Goal: Obtain resource: Obtain resource

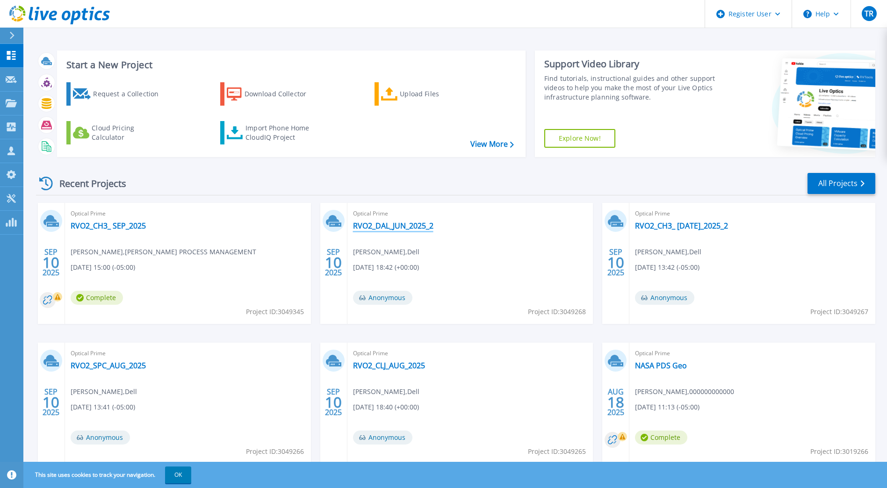
click at [383, 229] on link "RVO2_DAL_JUN_2025_2" at bounding box center [393, 225] width 80 height 9
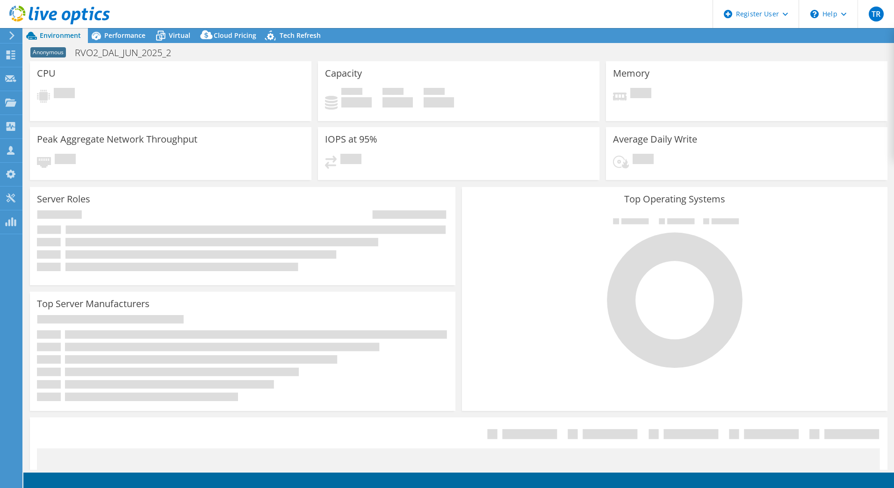
select select "USEast"
select select "USD"
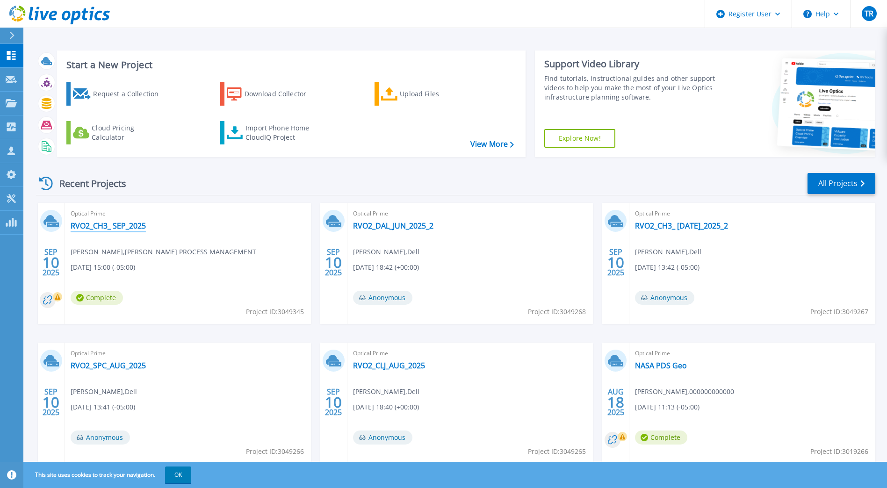
click at [129, 222] on link "RVO2_CH3_ SEP_2025" at bounding box center [108, 225] width 75 height 9
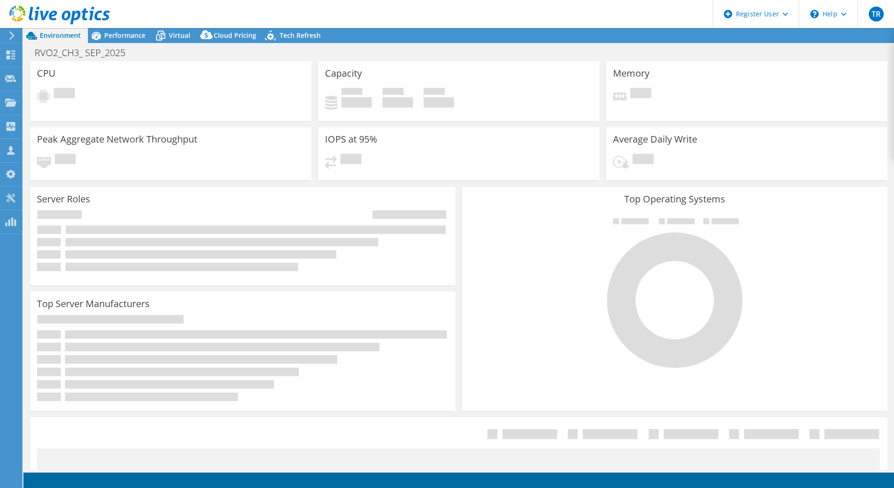
select select "USD"
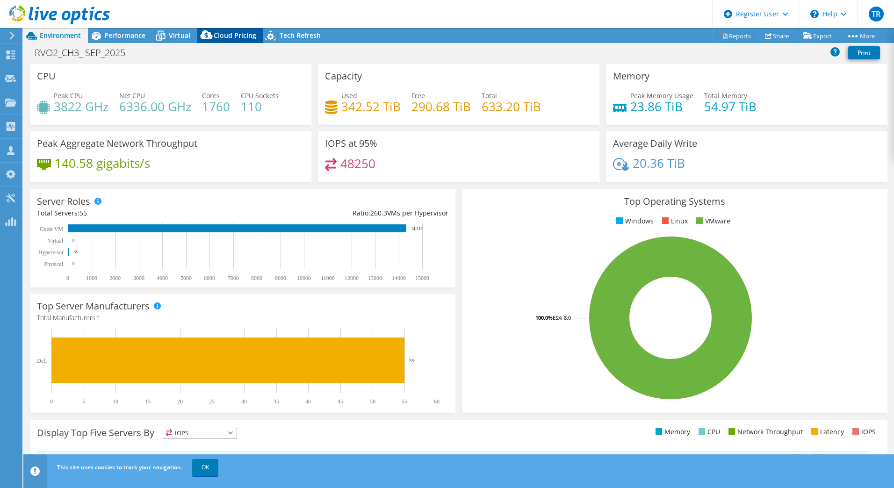
click at [228, 35] on span "Cloud Pricing" at bounding box center [235, 35] width 43 height 9
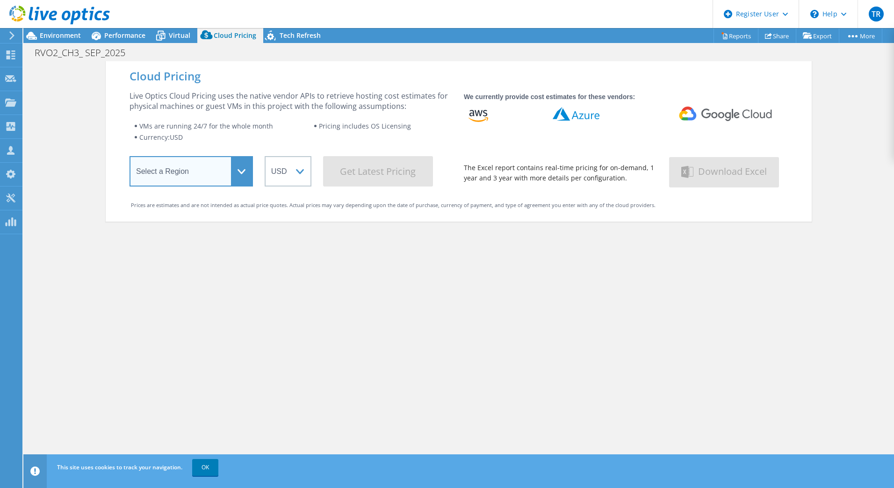
click at [227, 176] on select "Select a Region Asia Pacific (Hong Kong) Asia Pacific (Mumbai) Asia Pacific (Se…" at bounding box center [191, 171] width 123 height 30
select select "USEast"
click at [130, 158] on select "Select a Region Asia Pacific (Hong Kong) Asia Pacific (Mumbai) Asia Pacific (Se…" at bounding box center [191, 171] width 123 height 30
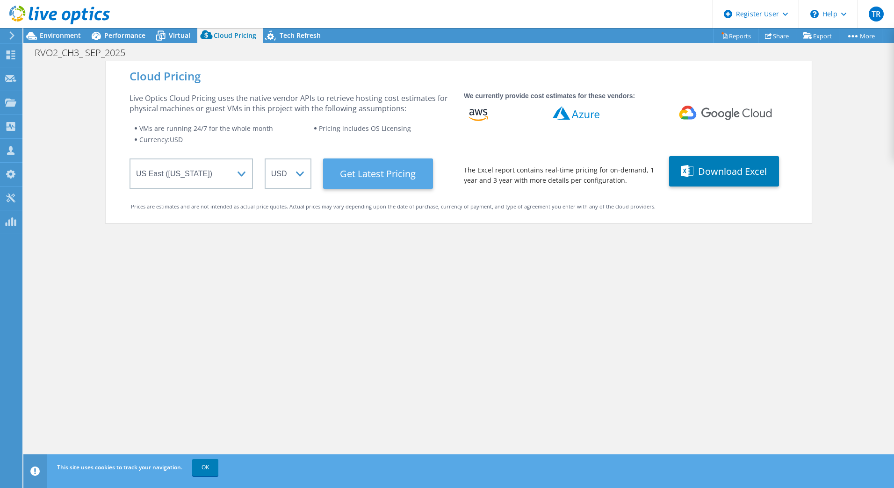
click at [367, 177] on Latest "Get Latest Pricing" at bounding box center [378, 174] width 110 height 30
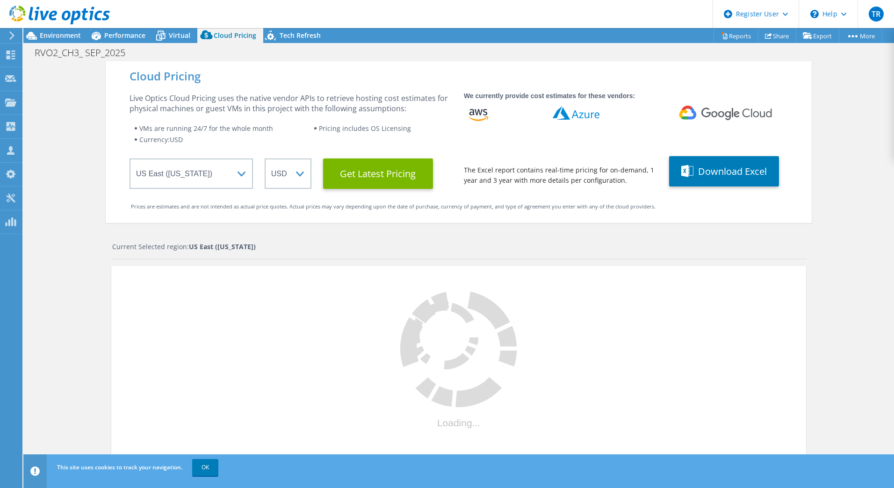
click at [825, 172] on div "Cloud Pricing Live Optics Cloud Pricing uses the native vendor APIs to retrieve…" at bounding box center [458, 305] width 871 height 488
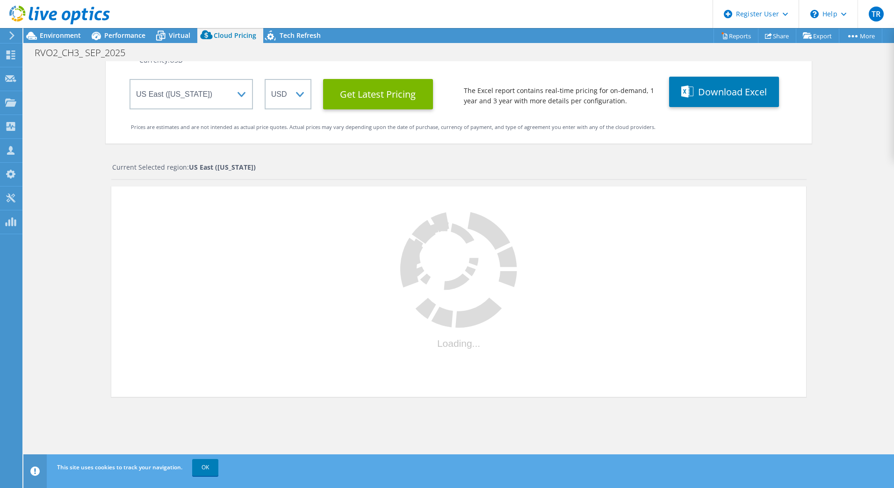
click at [834, 189] on div "Cloud Pricing Live Optics Cloud Pricing uses the native vendor APIs to retrieve…" at bounding box center [458, 226] width 871 height 488
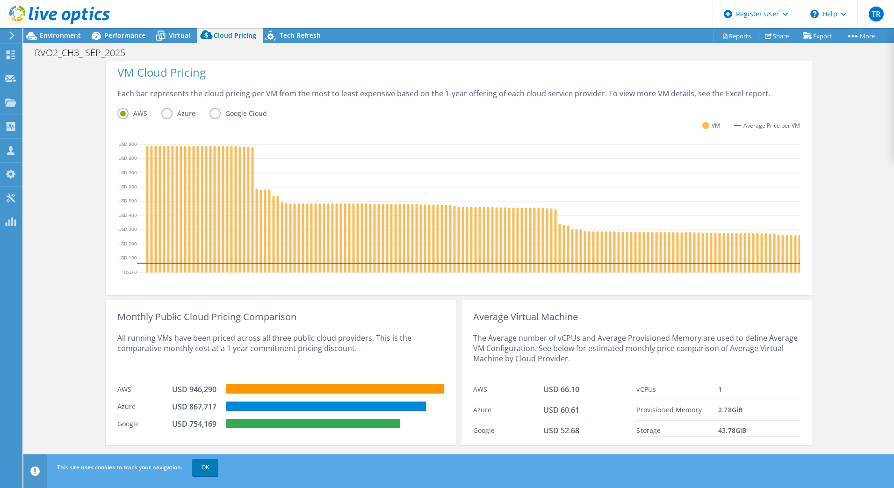
scroll to position [222, 0]
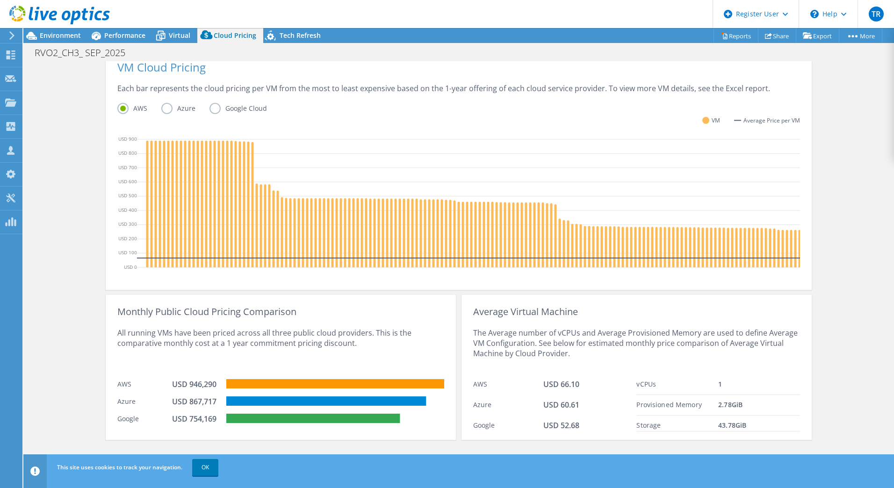
click at [834, 249] on div "Cloud Pricing Live Optics Cloud Pricing uses the native vendor APIs to retrieve…" at bounding box center [458, 158] width 871 height 624
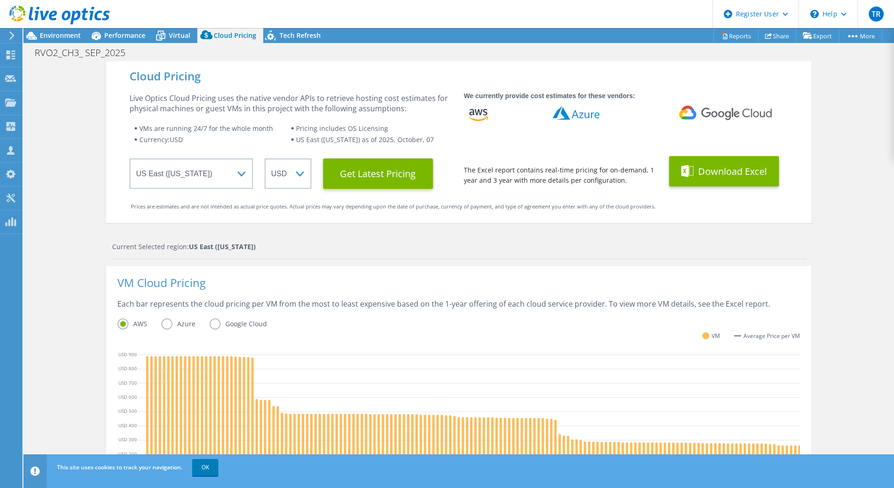
click at [710, 177] on button "Download Excel" at bounding box center [724, 171] width 110 height 30
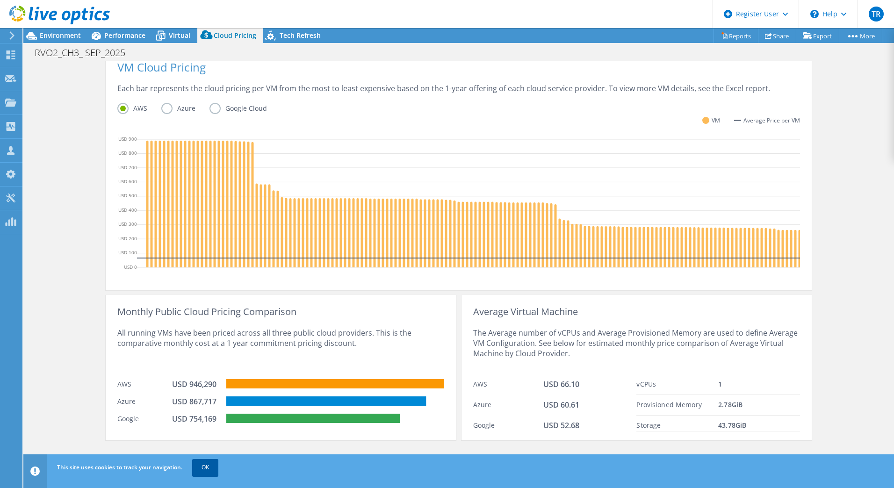
click at [204, 467] on link "OK" at bounding box center [205, 467] width 26 height 17
